Goal: Complete application form: Complete application form

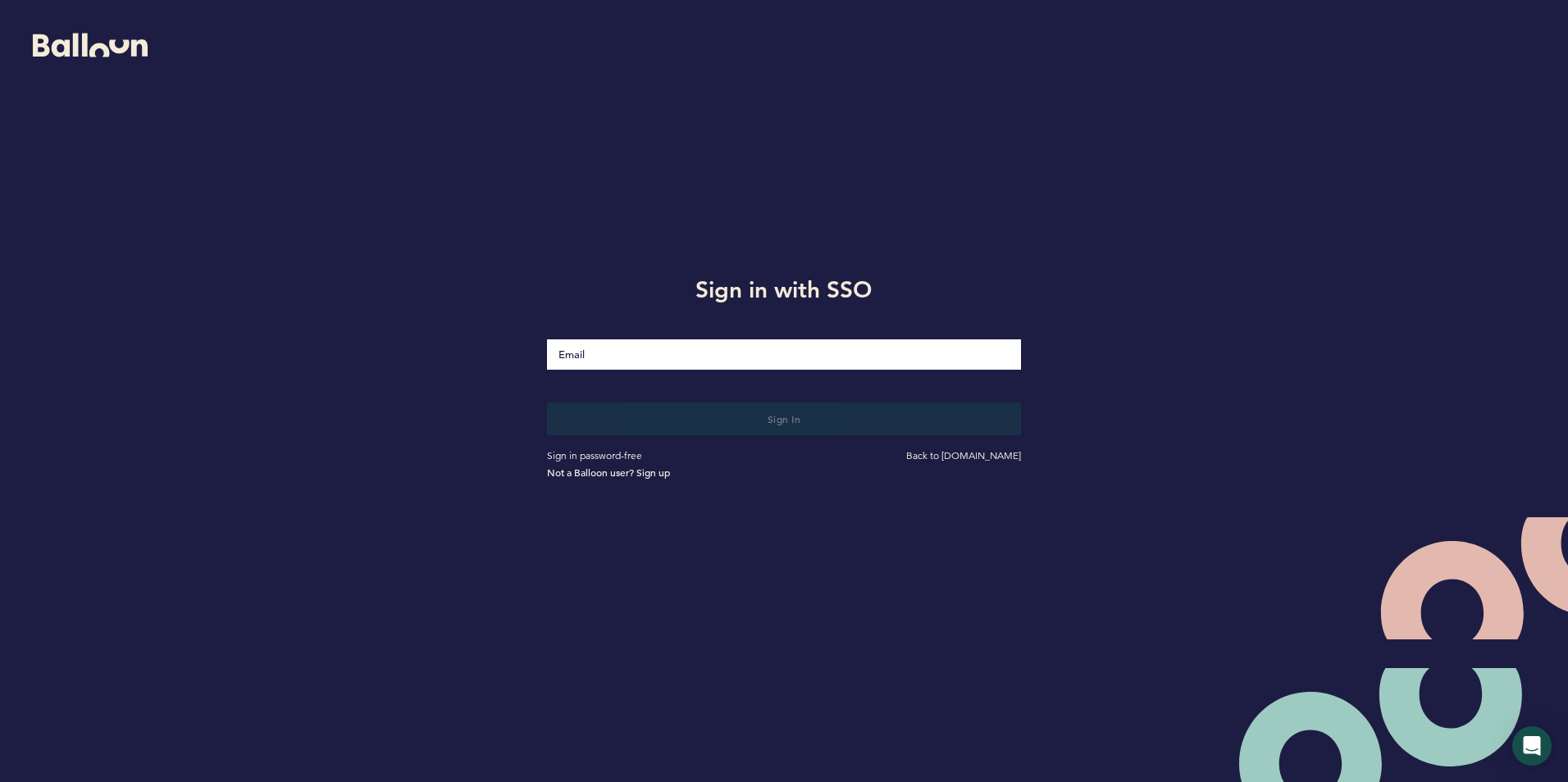
click at [573, 345] on input "Email" at bounding box center [784, 354] width 473 height 30
type input "[EMAIL_ADDRESS][DOMAIN_NAME]"
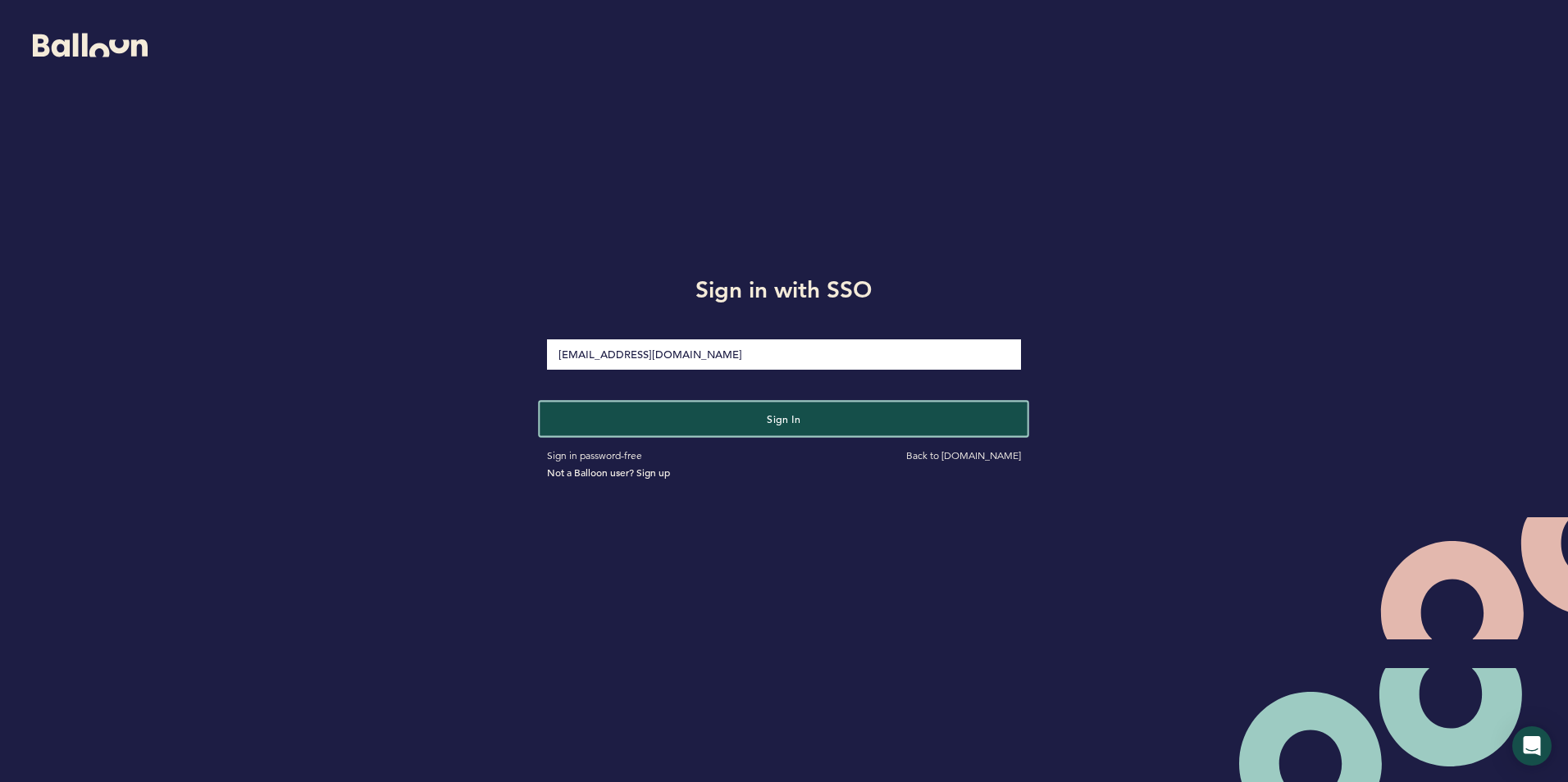
click at [769, 423] on span "Sign in" at bounding box center [784, 418] width 34 height 13
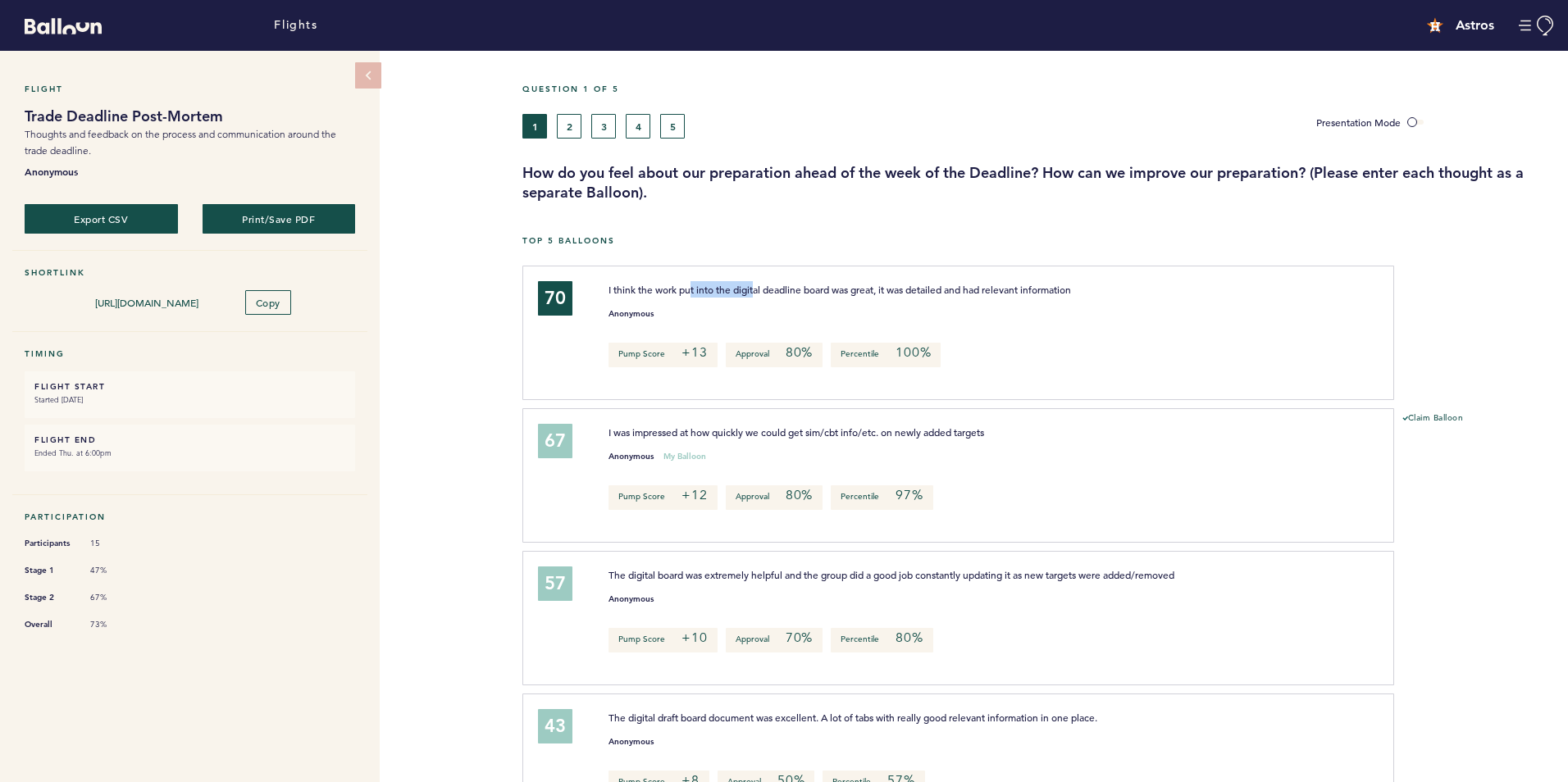
drag, startPoint x: 691, startPoint y: 281, endPoint x: 756, endPoint y: 281, distance: 65.0
click at [756, 283] on span "I think the work put into the digital deadline board was great, it was detailed…" at bounding box center [839, 290] width 463 height 13
drag, startPoint x: 756, startPoint y: 281, endPoint x: 794, endPoint y: 290, distance: 39.1
click at [794, 290] on span "I think the work put into the digital deadline board was great, it was detailed…" at bounding box center [839, 290] width 463 height 13
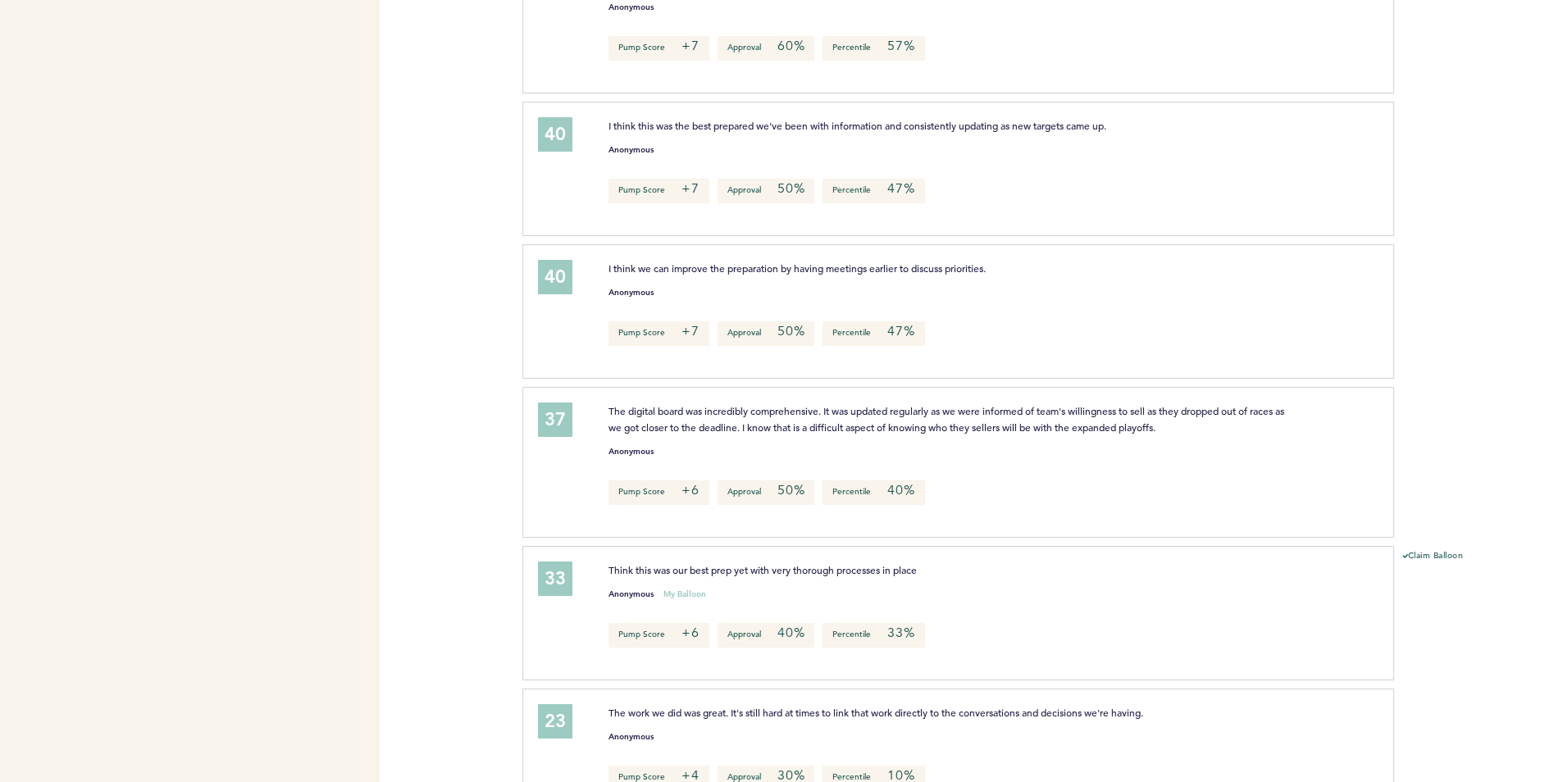
scroll to position [1284, 0]
drag, startPoint x: 700, startPoint y: 574, endPoint x: 713, endPoint y: 574, distance: 13.0
click at [713, 574] on p "Think this was our best prep yet with very thorough processes in place" at bounding box center [951, 568] width 686 height 16
drag, startPoint x: 713, startPoint y: 574, endPoint x: 737, endPoint y: 576, distance: 24.1
click at [737, 576] on div "Think this was our best prep yet with very thorough processes in place Anonymou…" at bounding box center [984, 610] width 775 height 99
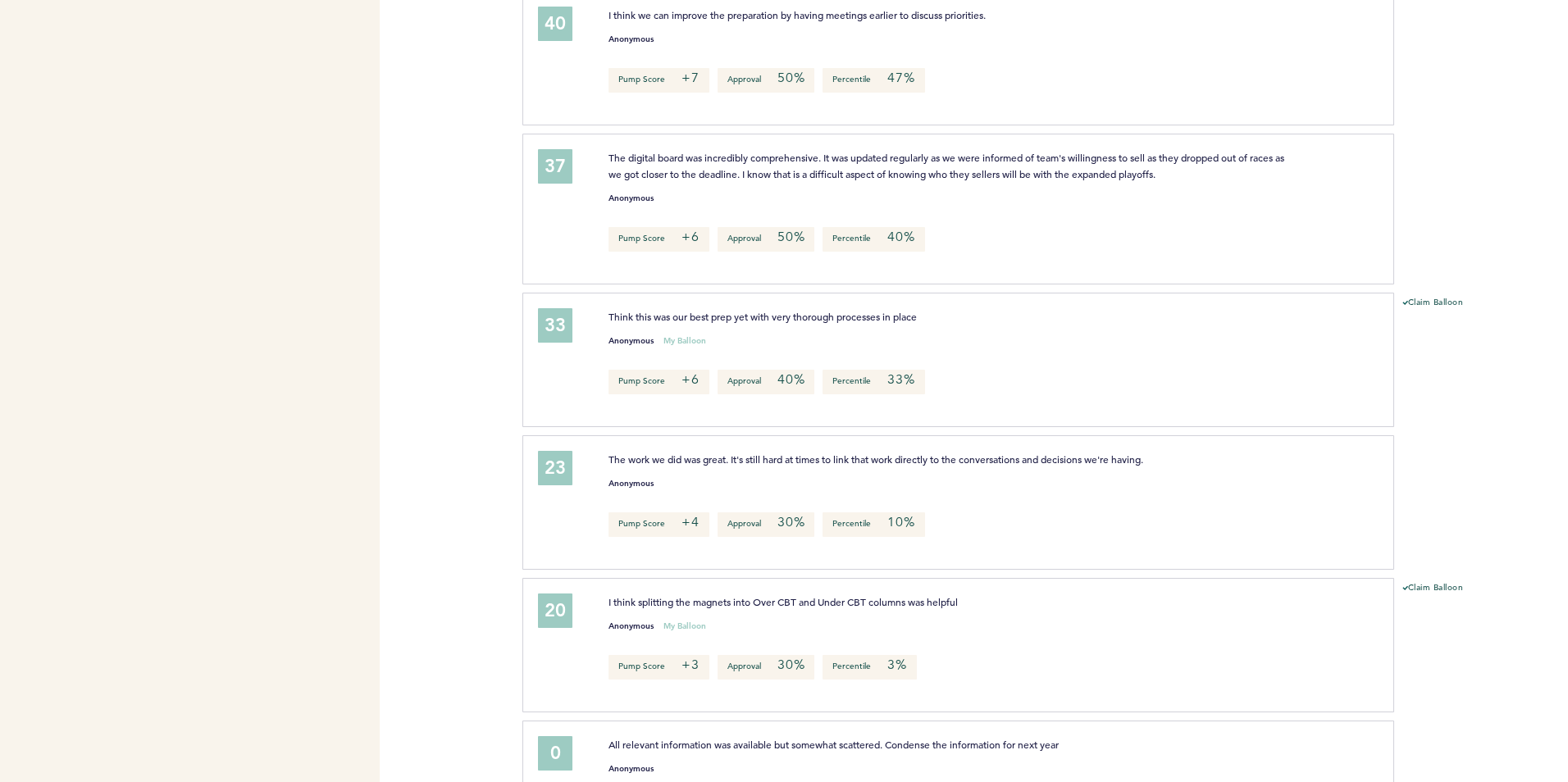
scroll to position [1540, 0]
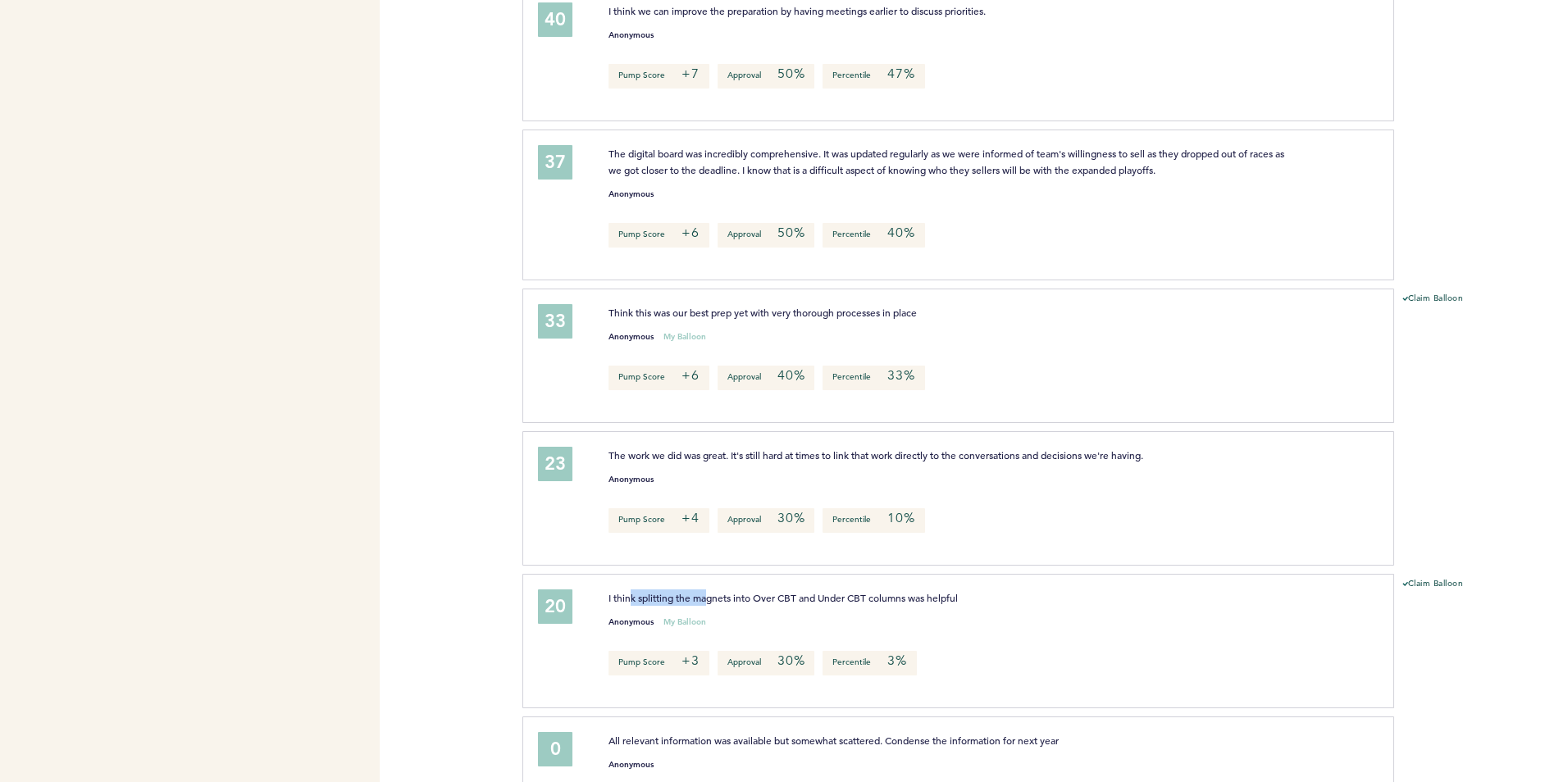
drag, startPoint x: 631, startPoint y: 601, endPoint x: 707, endPoint y: 599, distance: 76.0
click at [707, 599] on span "I think splitting the magnets into Over CBT and Under CBT columns was helpful" at bounding box center [783, 598] width 350 height 13
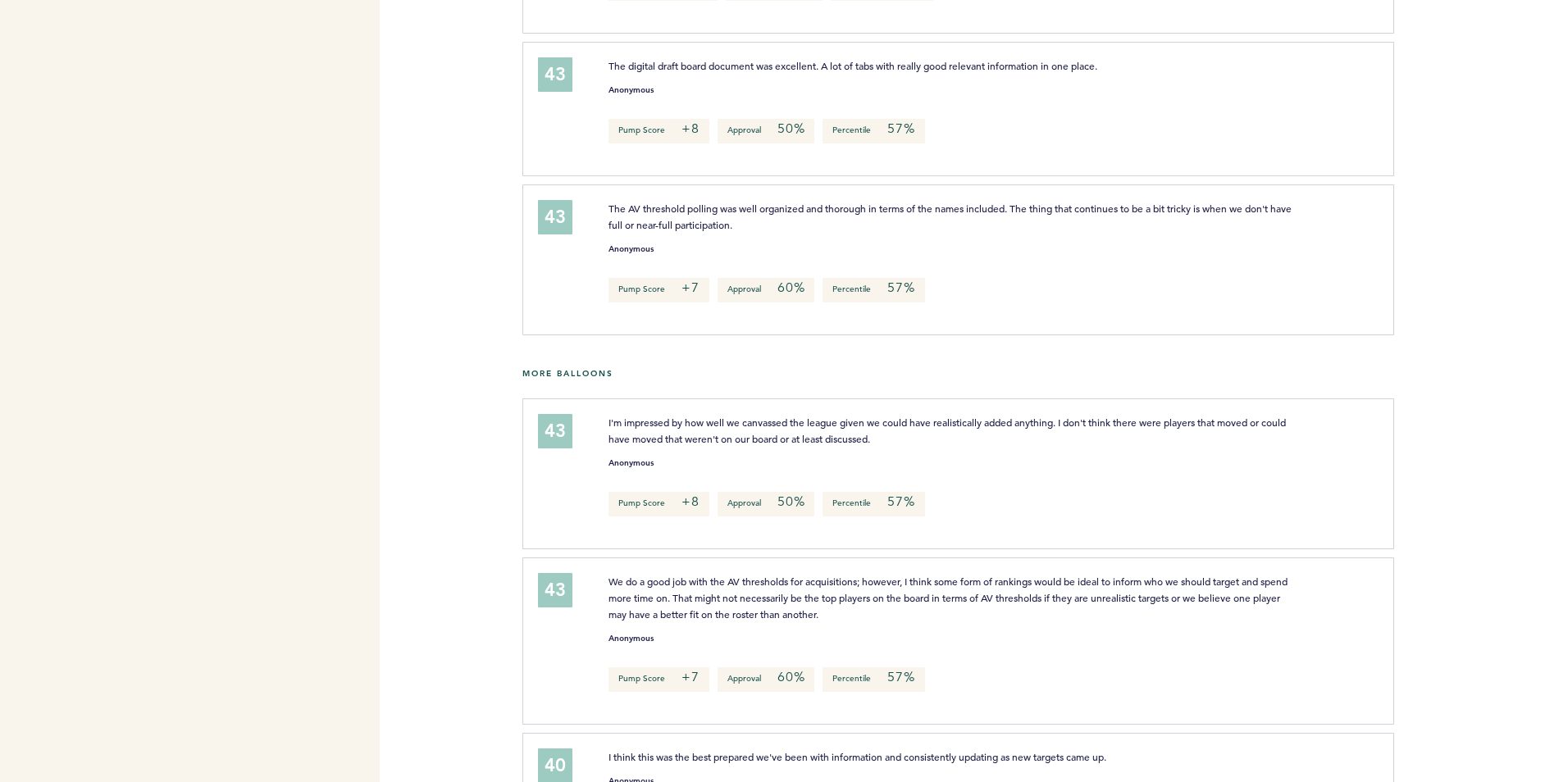
scroll to position [0, 0]
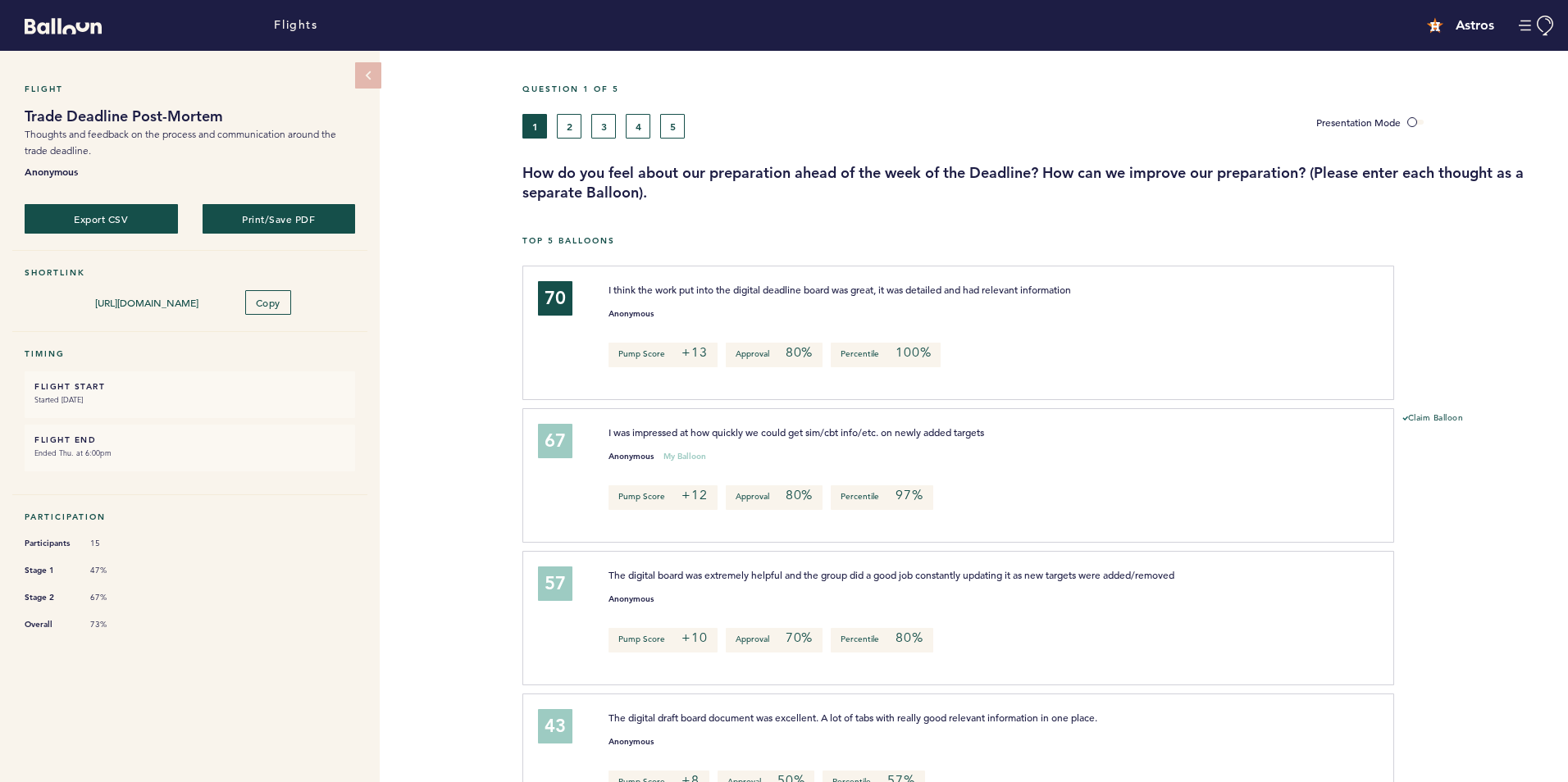
click at [570, 27] on div "Flights" at bounding box center [523, 25] width 1045 height 43
click at [572, 39] on div "Flights" at bounding box center [523, 25] width 1045 height 43
click at [569, 36] on div "Flights" at bounding box center [523, 25] width 1045 height 43
click at [579, 114] on button "2" at bounding box center [569, 126] width 25 height 25
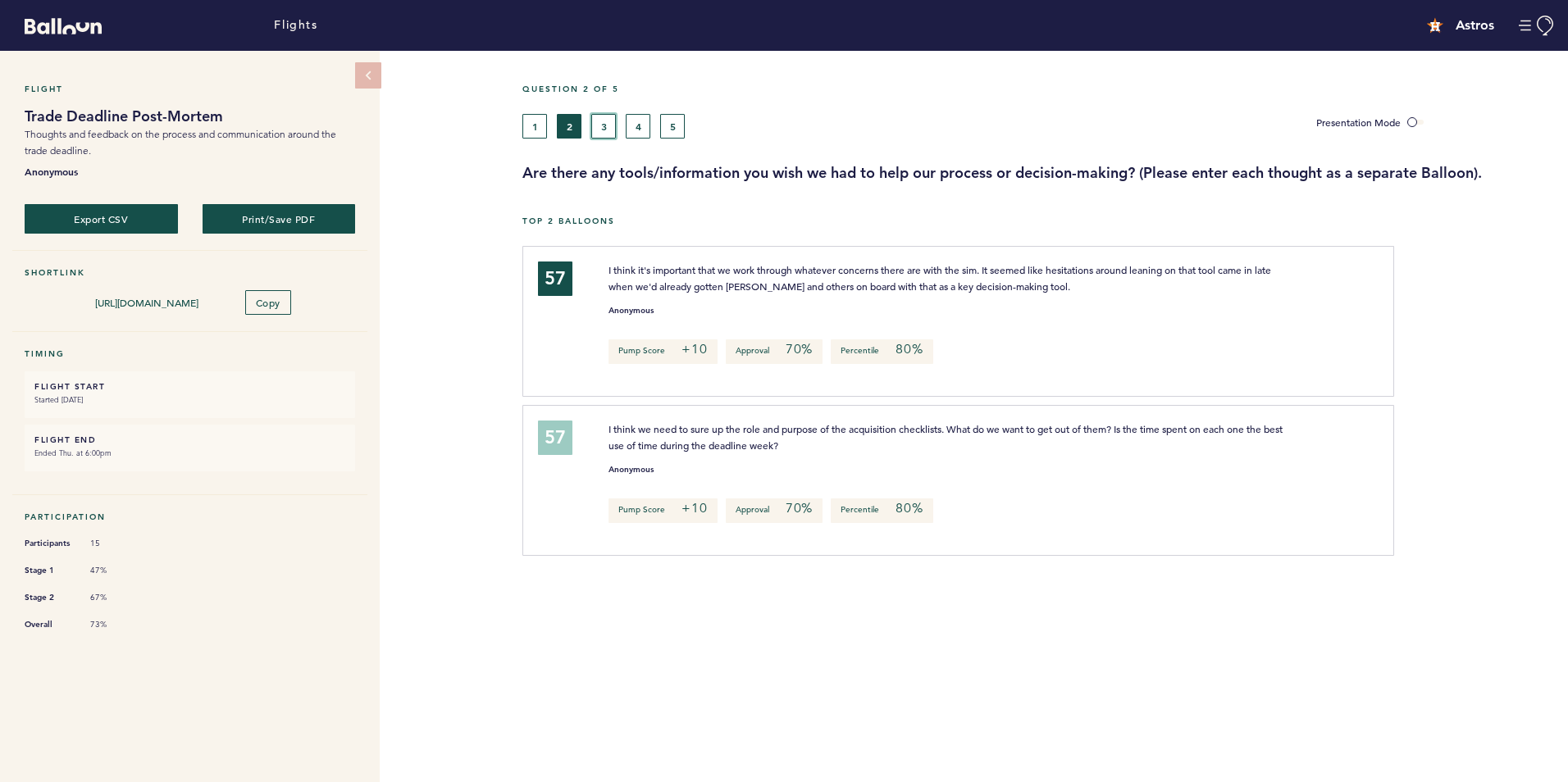
click at [602, 130] on button "3" at bounding box center [603, 126] width 25 height 25
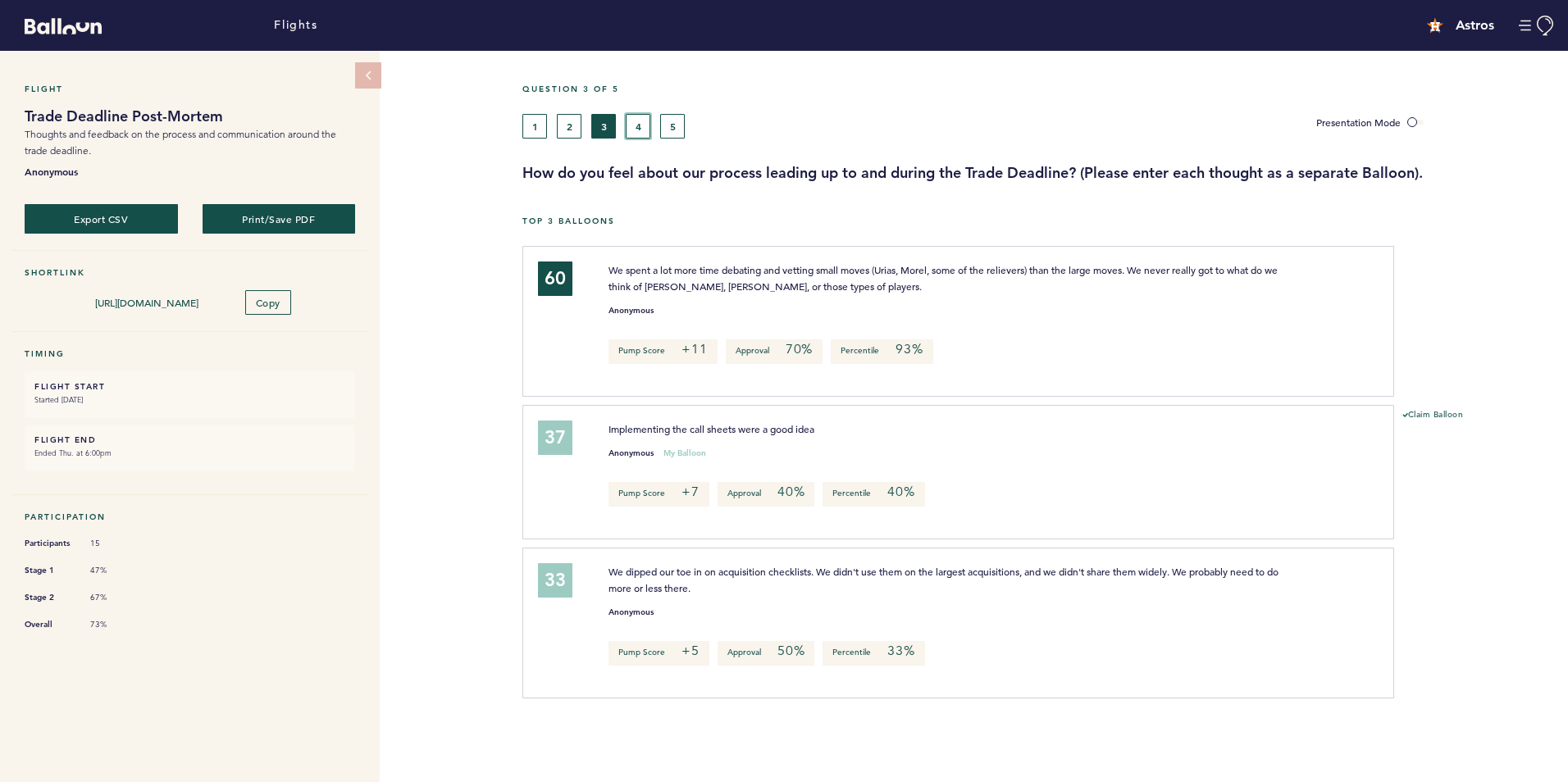
click at [631, 130] on button "4" at bounding box center [638, 126] width 25 height 25
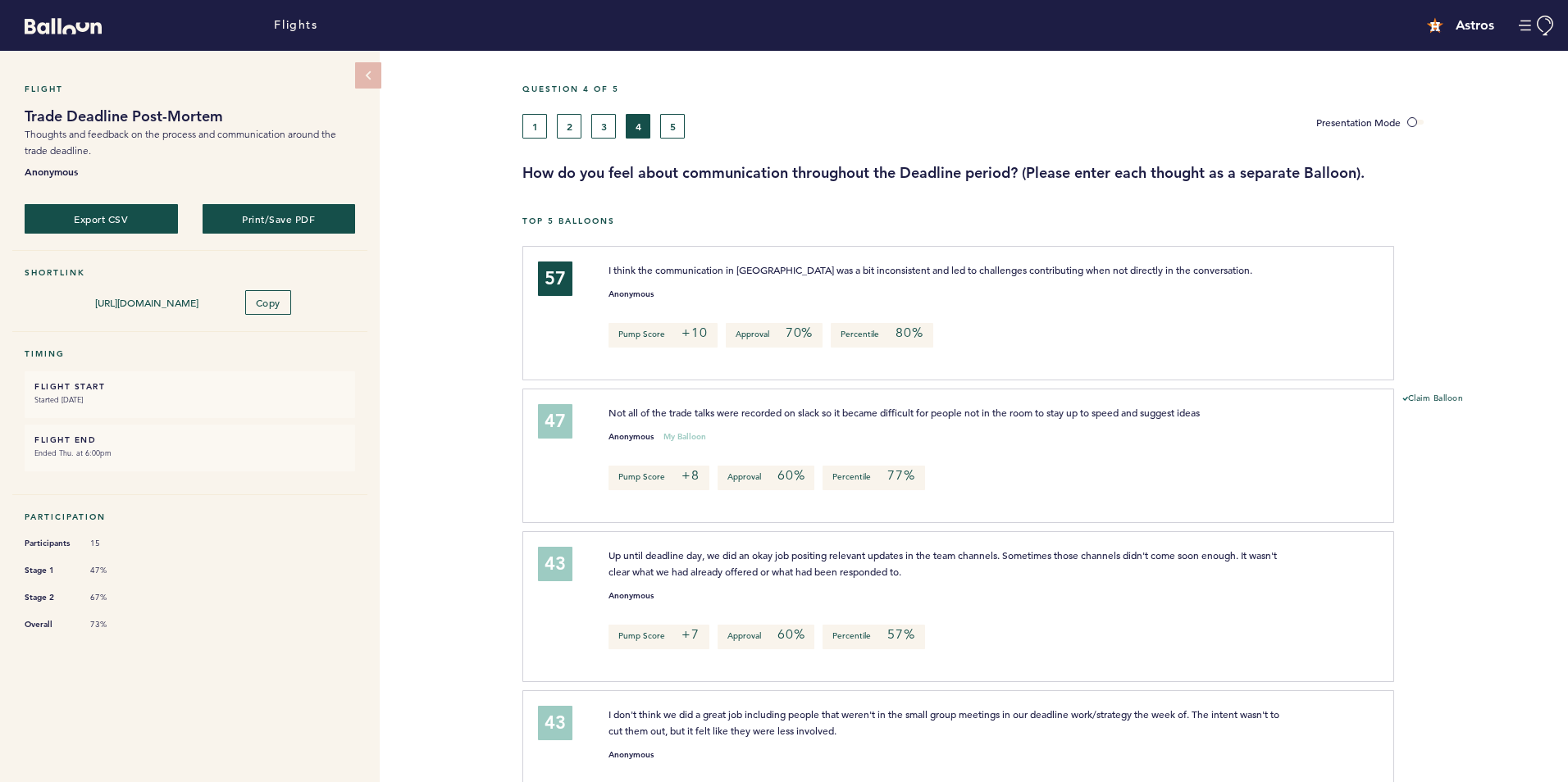
click at [679, 106] on div "Question 4 of 5" at bounding box center [1039, 99] width 1058 height 30
click at [667, 123] on button "5" at bounding box center [673, 126] width 25 height 25
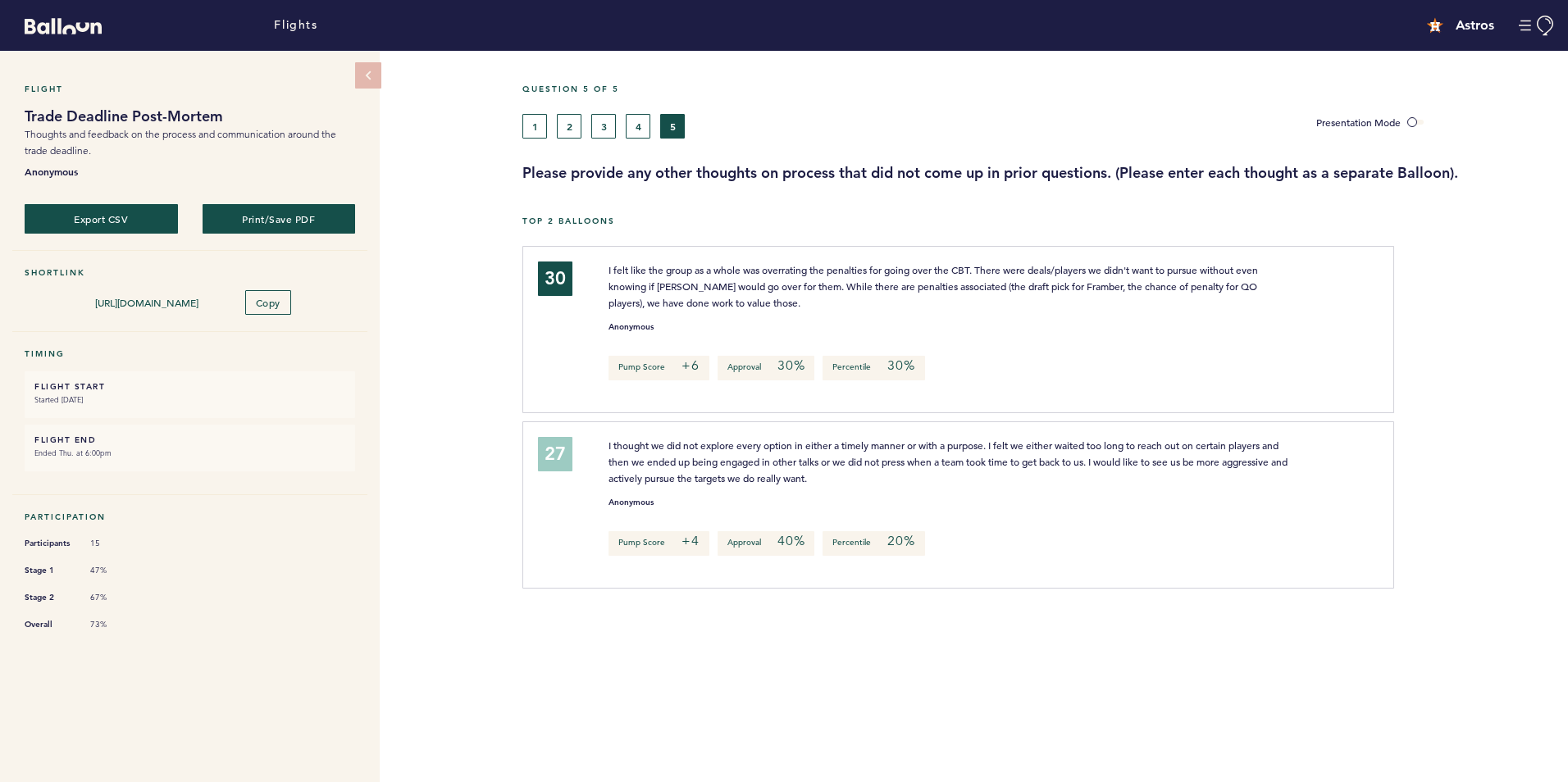
click at [787, 469] on p "I thought we did not explore every option in either a timely manner or with a p…" at bounding box center [951, 462] width 686 height 49
click at [632, 119] on button "4" at bounding box center [638, 126] width 25 height 25
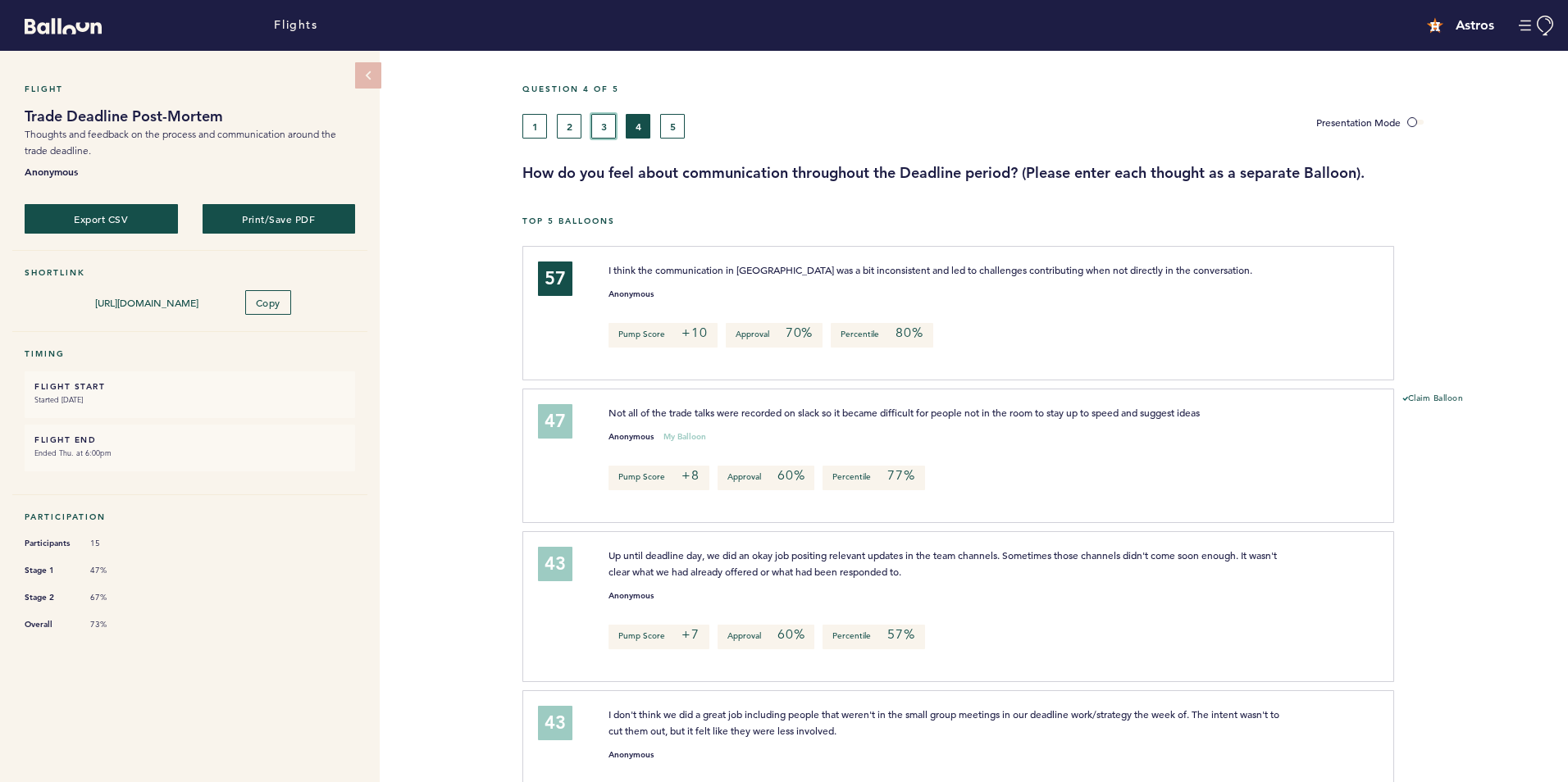
click at [595, 122] on button "3" at bounding box center [603, 126] width 25 height 25
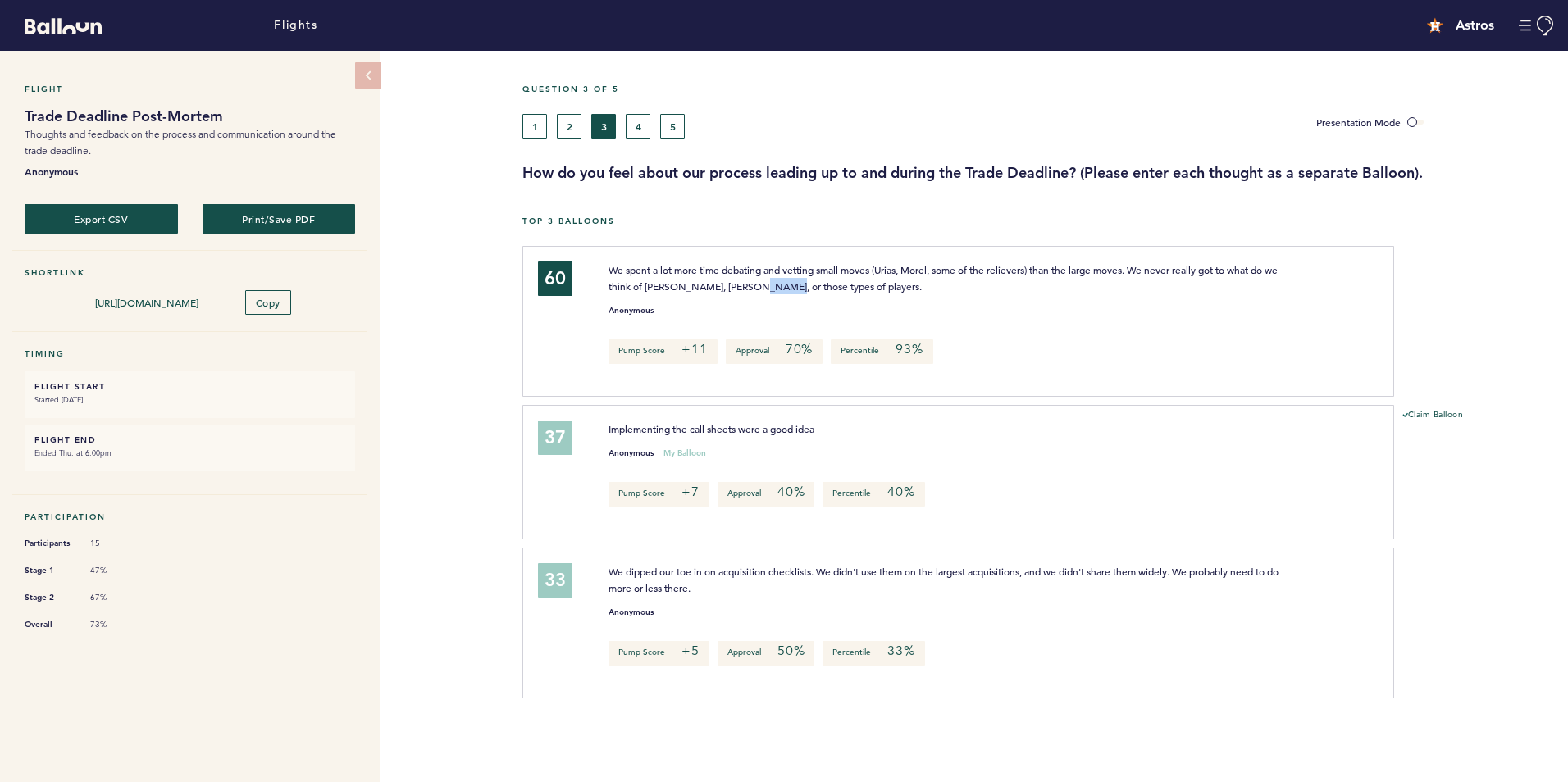
drag, startPoint x: 778, startPoint y: 289, endPoint x: 750, endPoint y: 283, distance: 28.6
click at [750, 283] on span "We spent a lot more time debating and vetting small moves (Urias, Morel, some o…" at bounding box center [944, 277] width 672 height 29
drag, startPoint x: 751, startPoint y: 575, endPoint x: 717, endPoint y: 574, distance: 34.0
click at [717, 574] on span "We dipped our toe in on acquisition checklists. We didn't use them on the large…" at bounding box center [945, 580] width 673 height 29
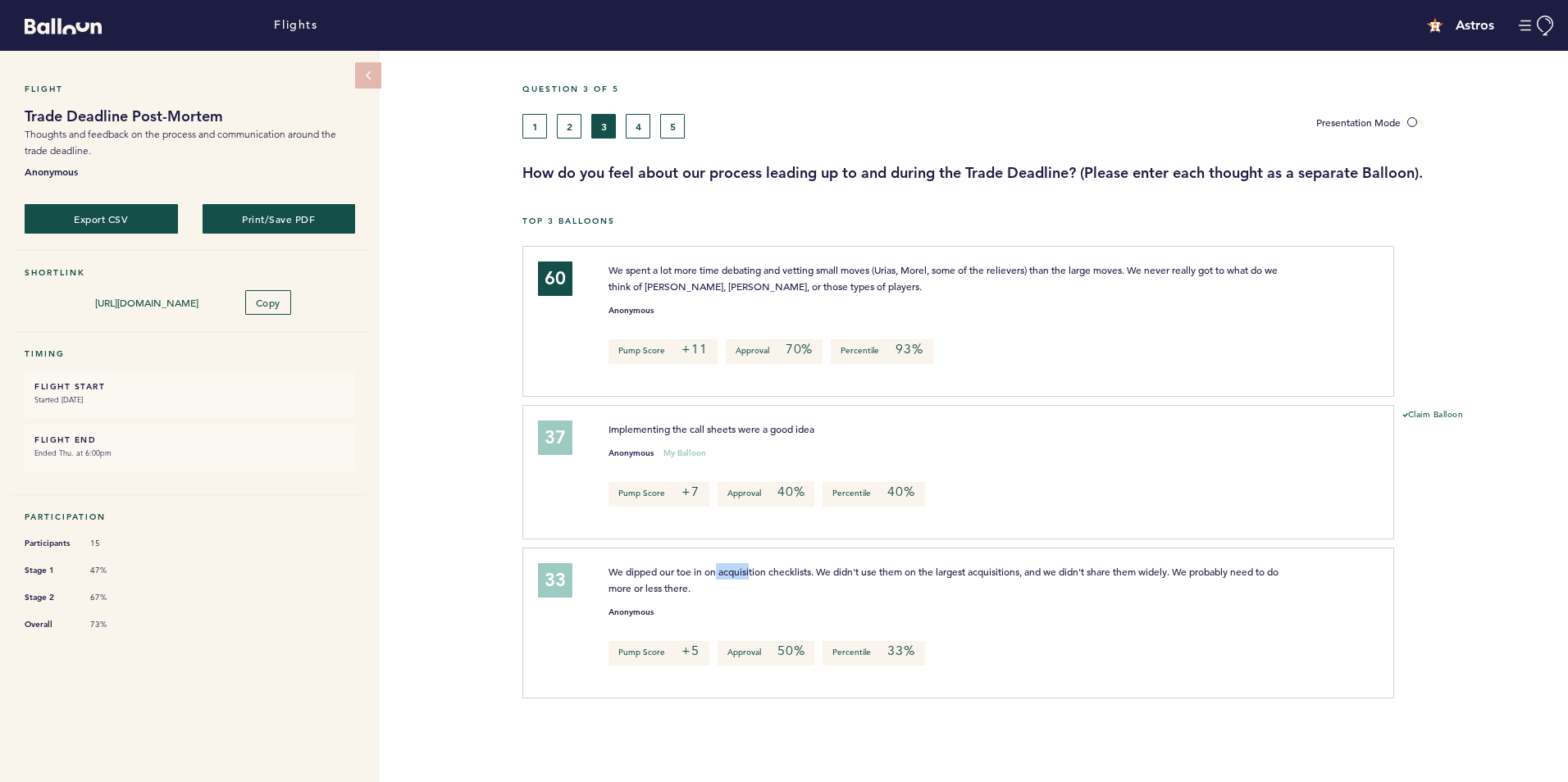
click at [717, 574] on span "We dipped our toe in on acquisition checklists. We didn't use them on the large…" at bounding box center [945, 580] width 673 height 29
click at [577, 139] on div "Question 3 of 5 1 2 3 4 5 Presentation Mode How do you feel about our process l…" at bounding box center [1045, 133] width 1045 height 99
click at [576, 135] on button "2" at bounding box center [569, 126] width 25 height 25
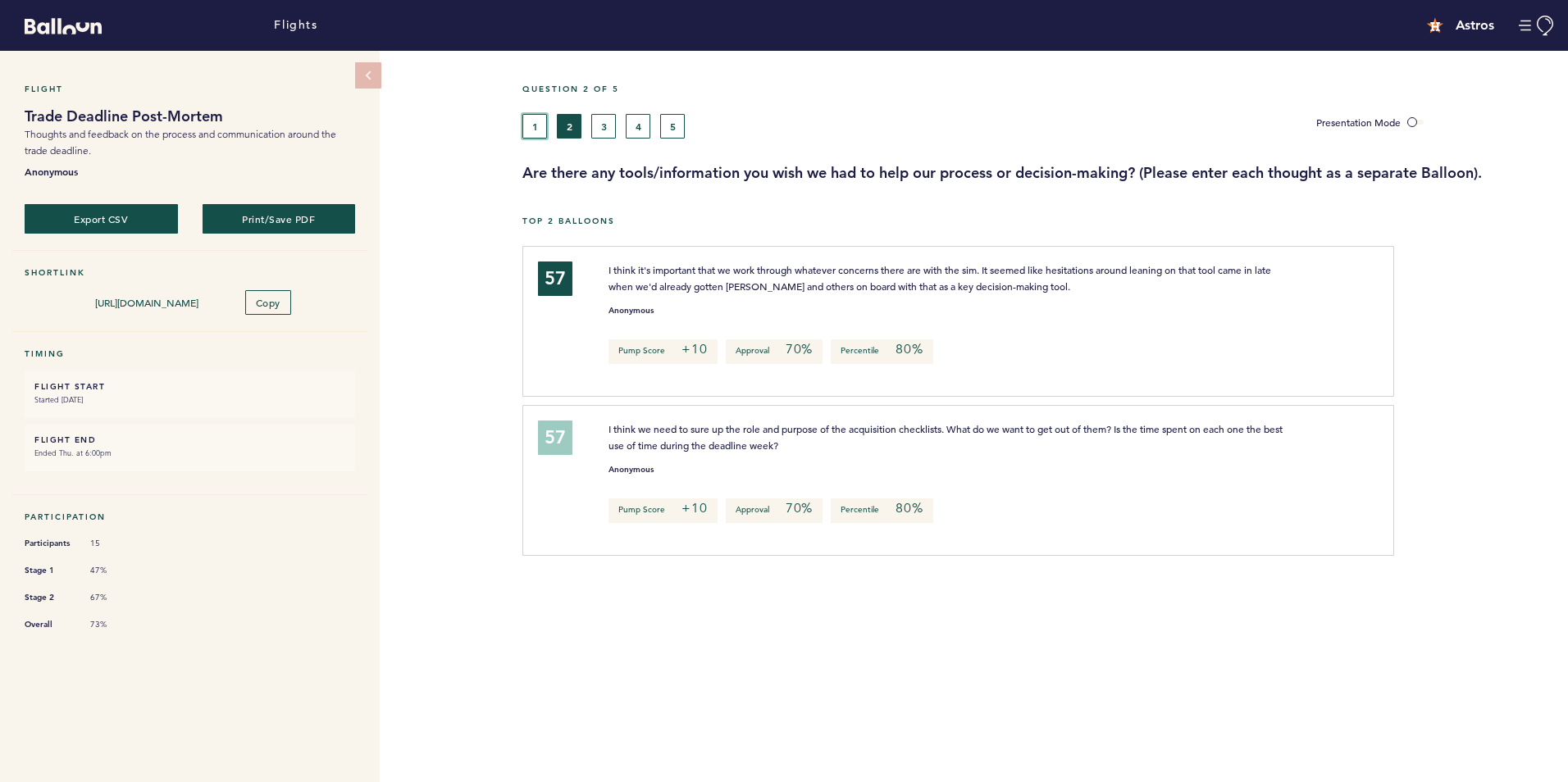
click at [544, 134] on button "1" at bounding box center [535, 126] width 25 height 25
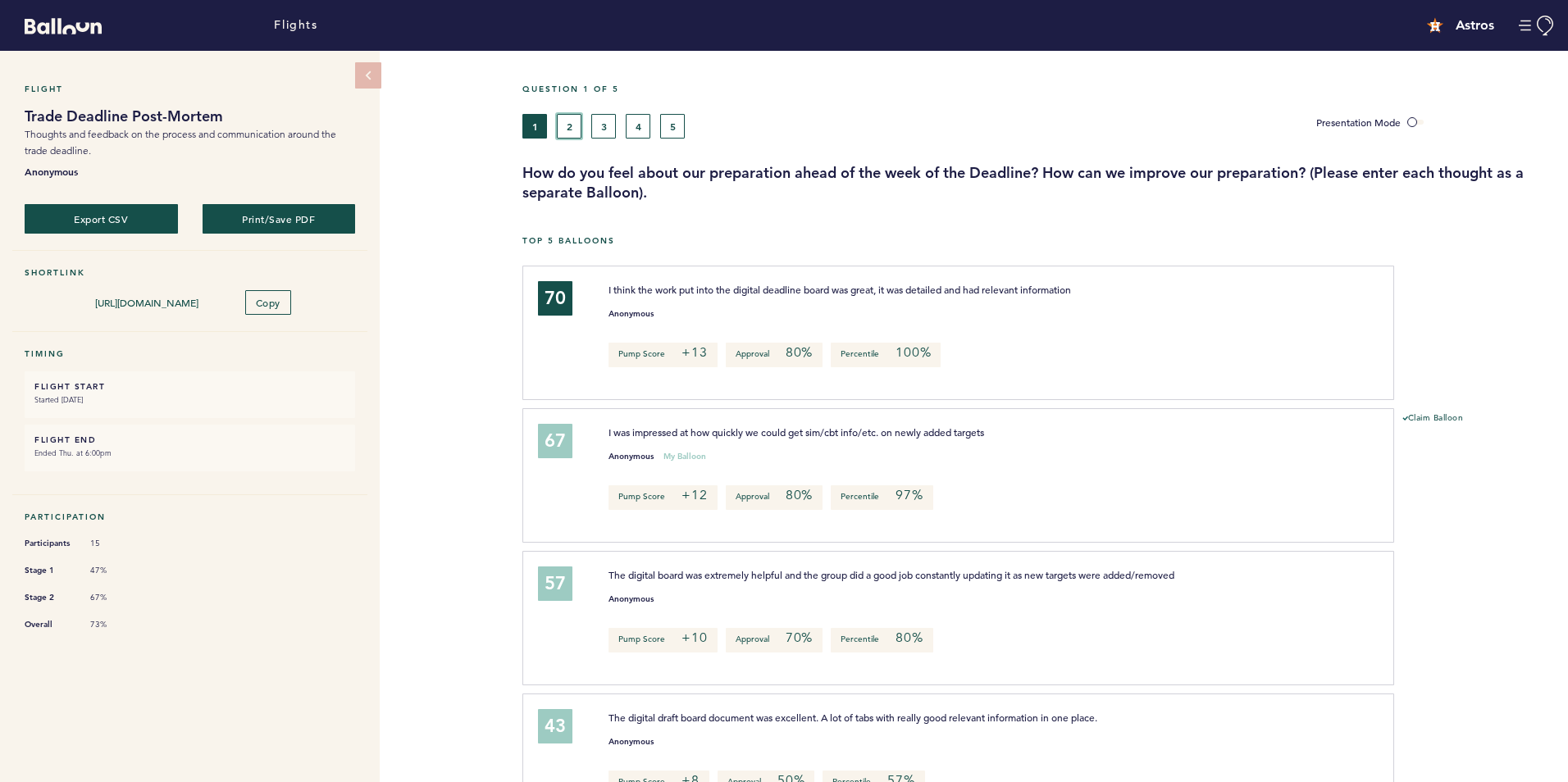
click at [580, 127] on button "2" at bounding box center [569, 126] width 25 height 25
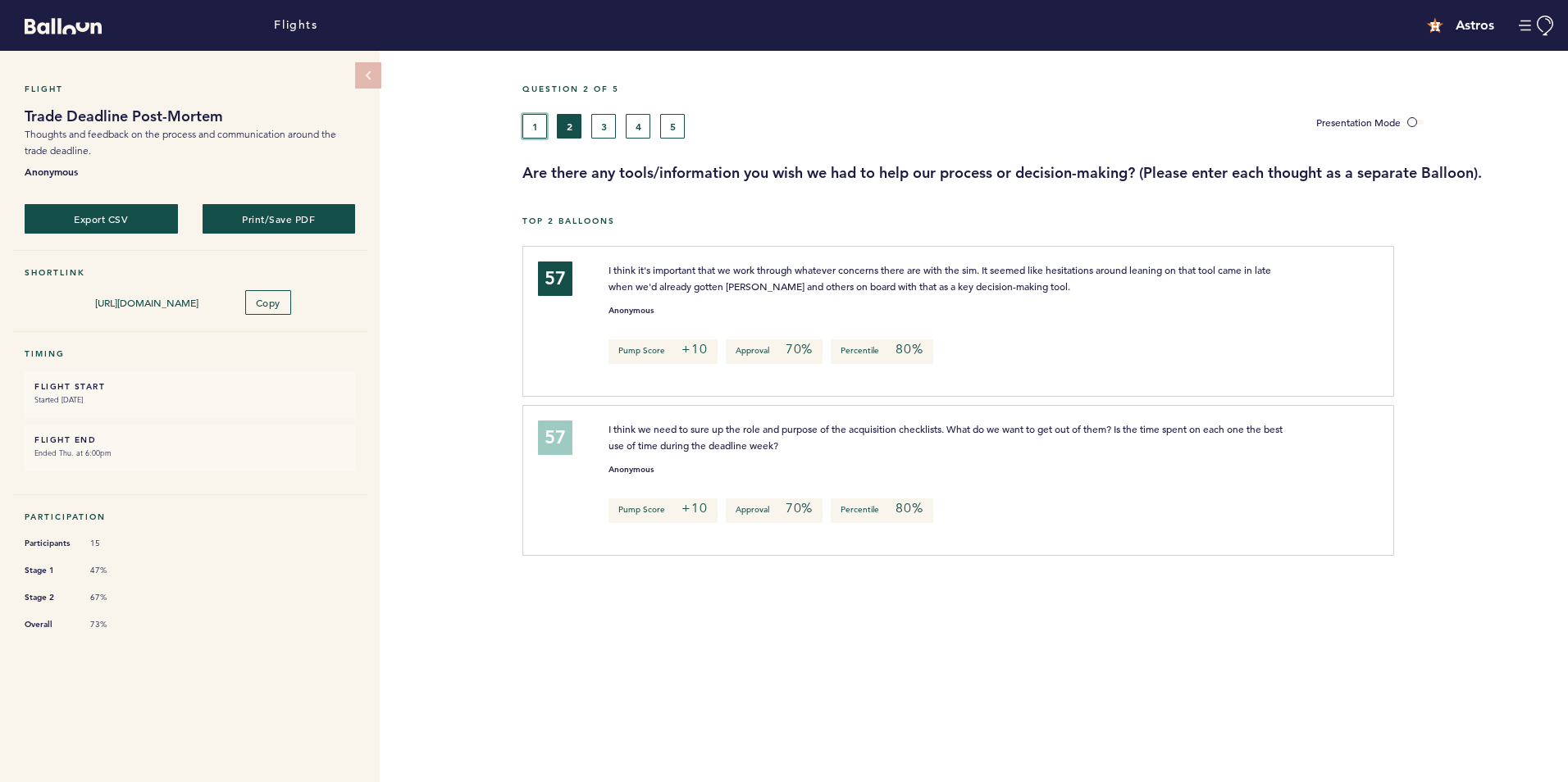
click at [527, 116] on button "1" at bounding box center [535, 126] width 25 height 25
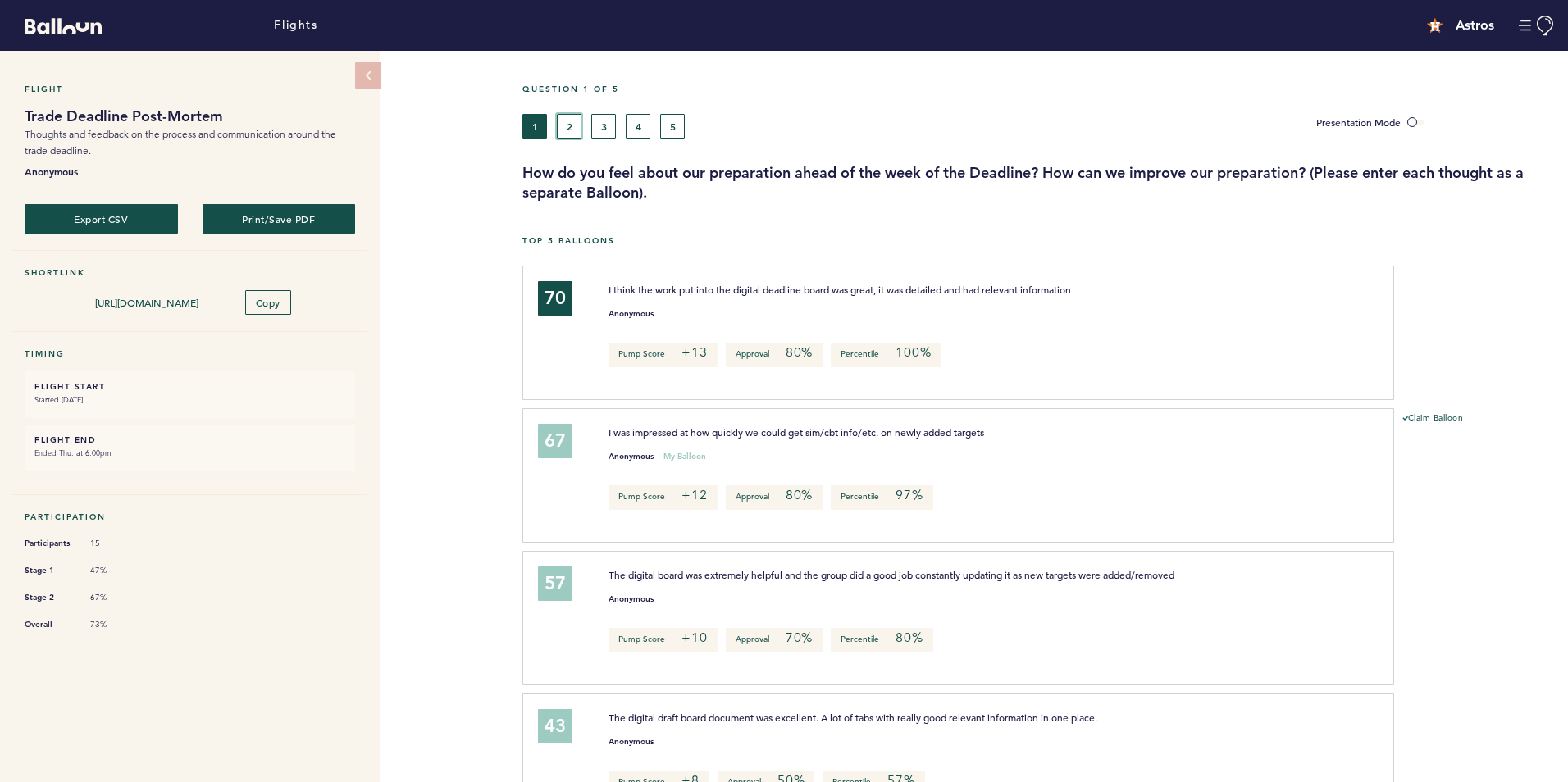
click at [562, 130] on button "2" at bounding box center [569, 126] width 25 height 25
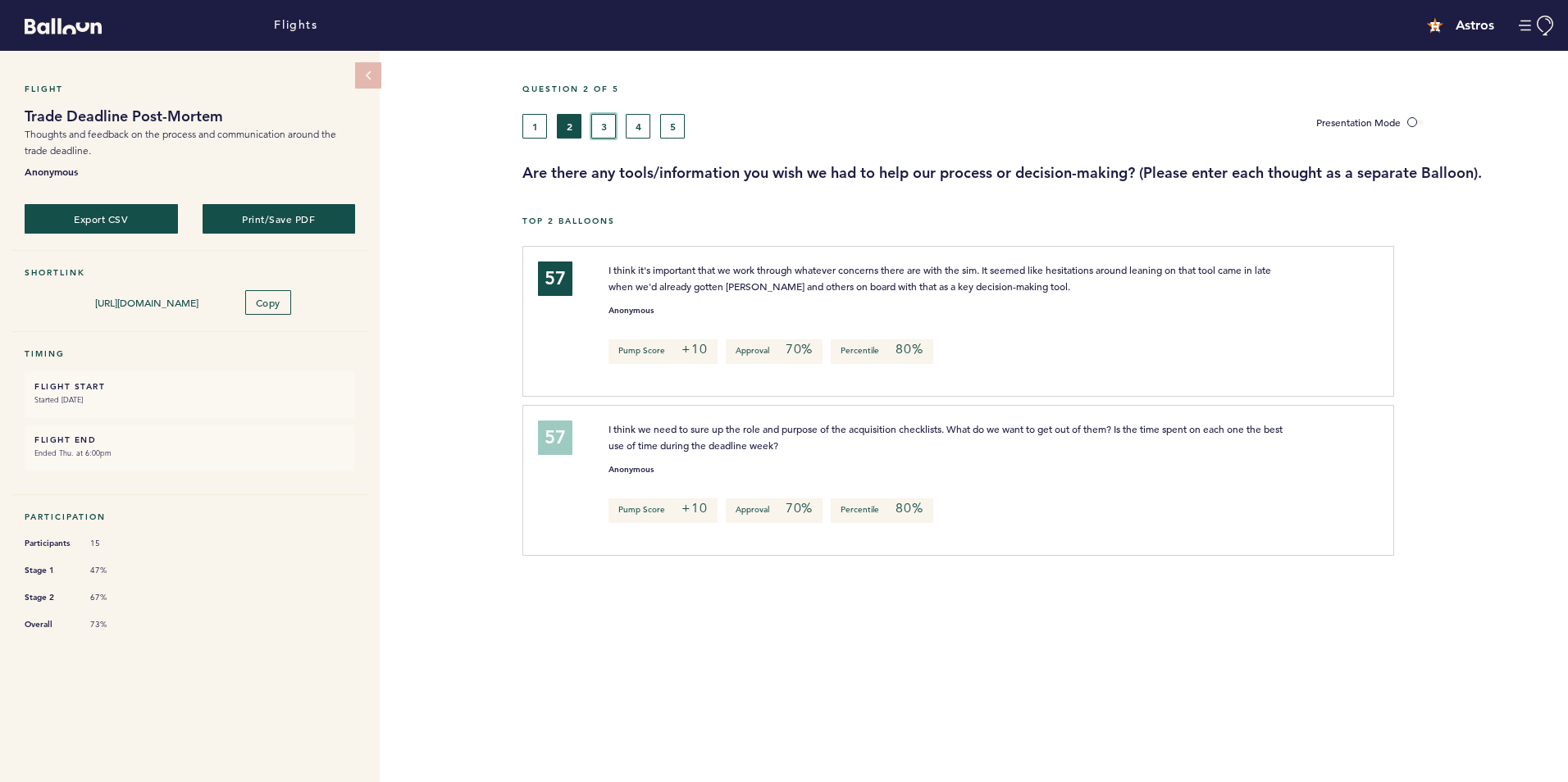
click at [601, 124] on button "3" at bounding box center [603, 126] width 25 height 25
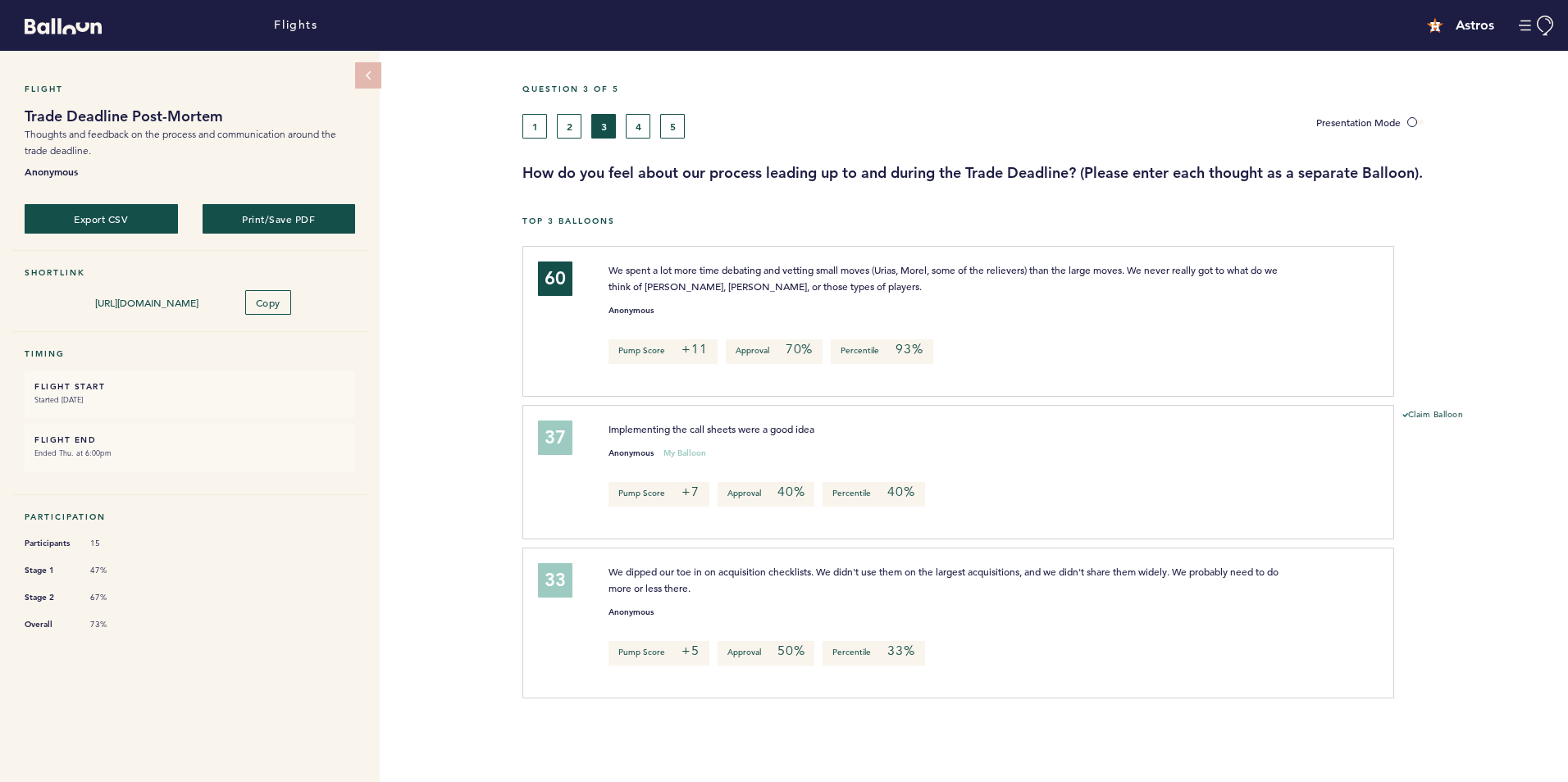
click at [651, 127] on div "1 2 3 4 5" at bounding box center [907, 126] width 769 height 25
click at [640, 127] on button "4" at bounding box center [638, 126] width 25 height 25
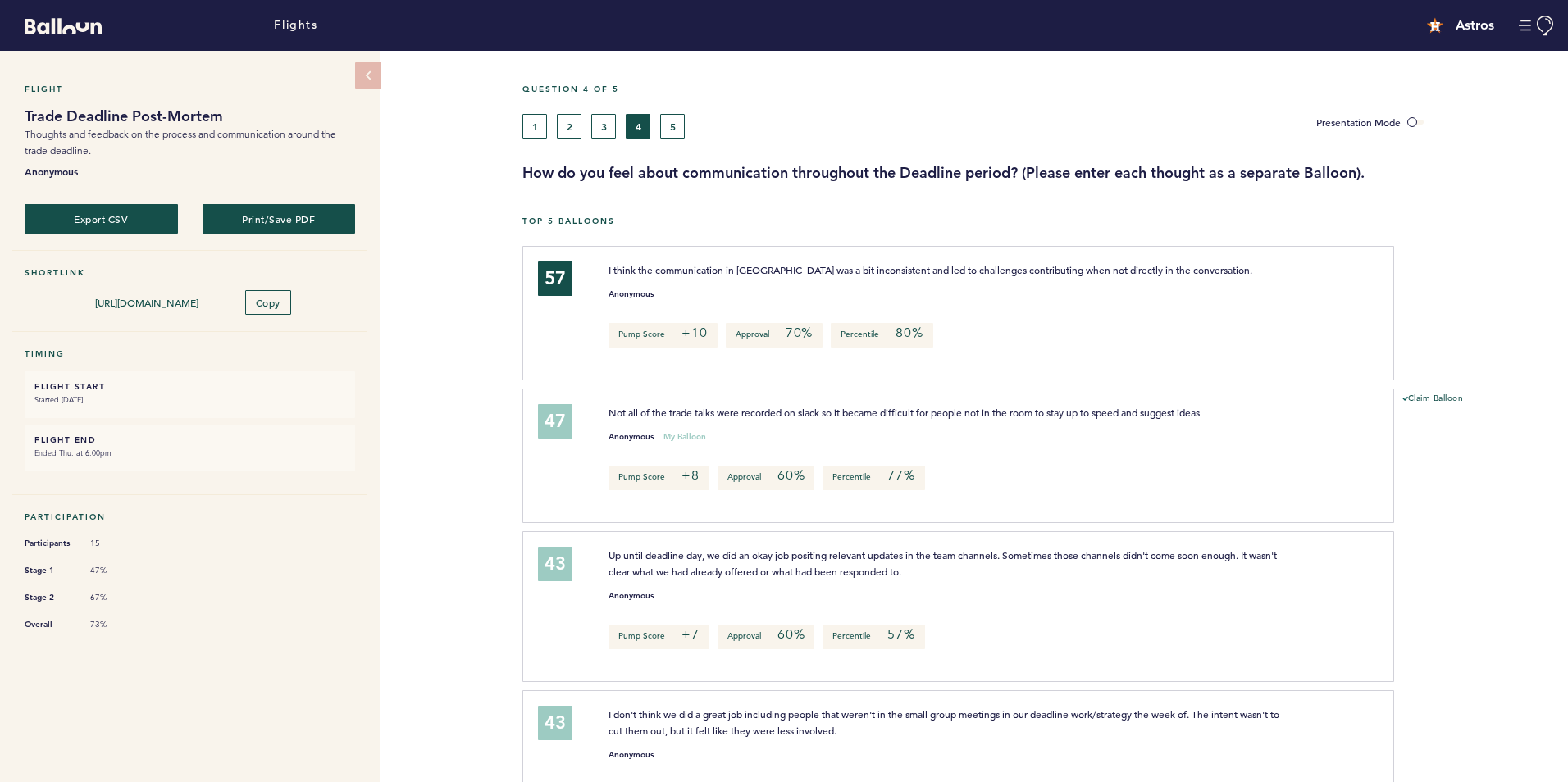
click at [660, 128] on div "1 2 3 4 5" at bounding box center [907, 126] width 769 height 25
click at [771, 583] on div "Anonymous" at bounding box center [984, 591] width 775 height 16
